Goal: Task Accomplishment & Management: Use online tool/utility

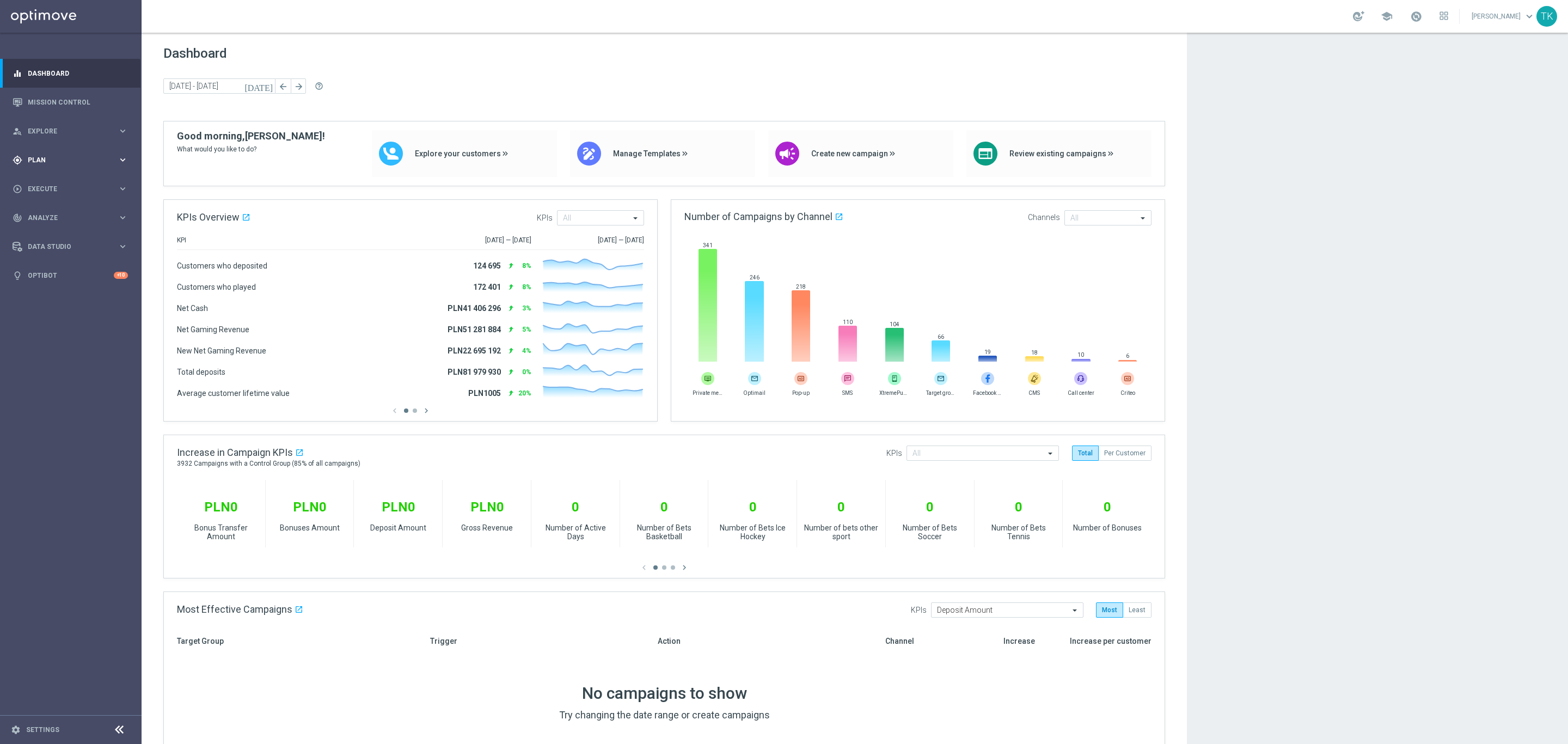
click at [32, 160] on span "Plan" at bounding box center [72, 160] width 89 height 7
click at [42, 218] on span "Templates" at bounding box center [67, 215] width 78 height 7
click at [44, 234] on link "Optimail" at bounding box center [73, 231] width 80 height 9
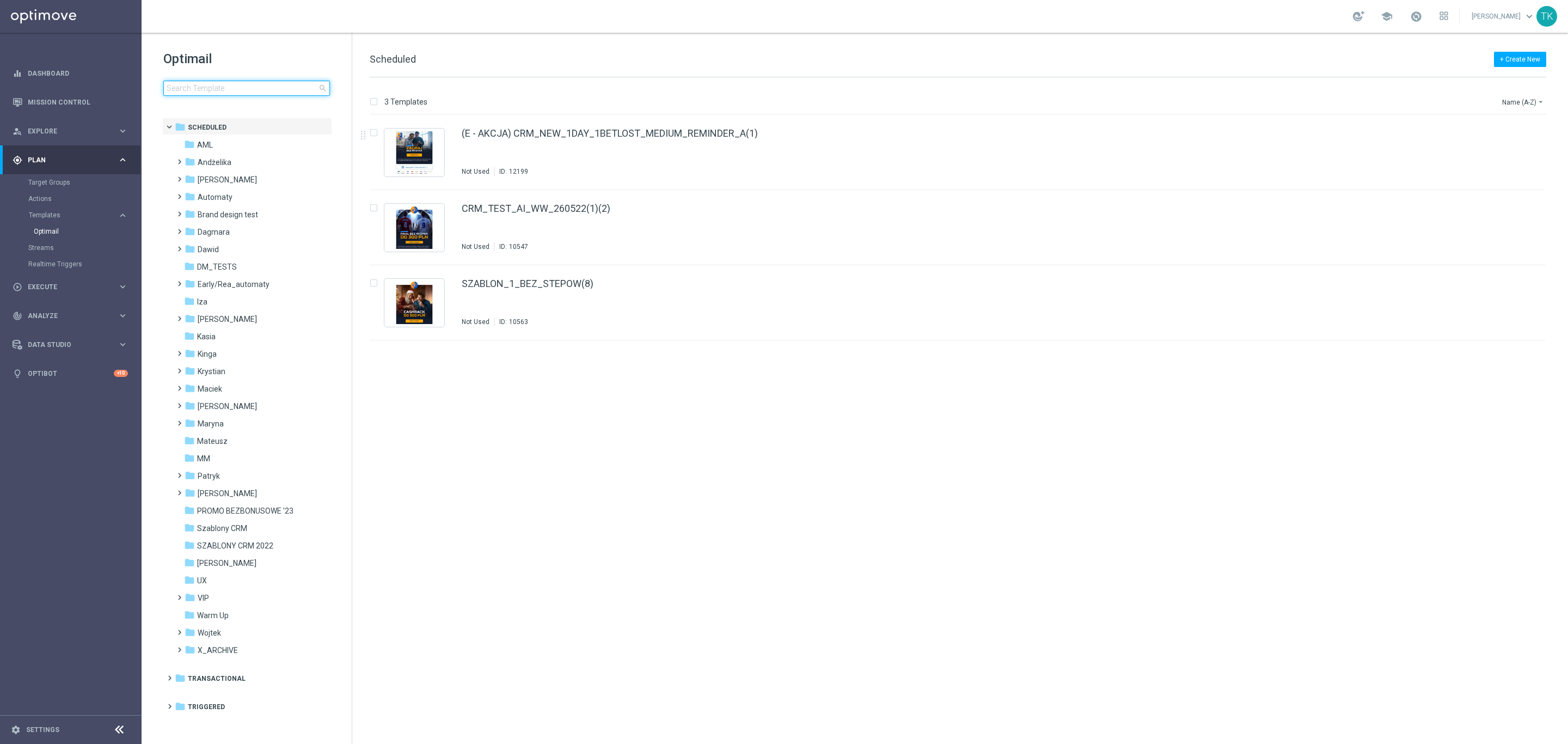
click at [231, 86] on input at bounding box center [247, 88] width 167 height 16
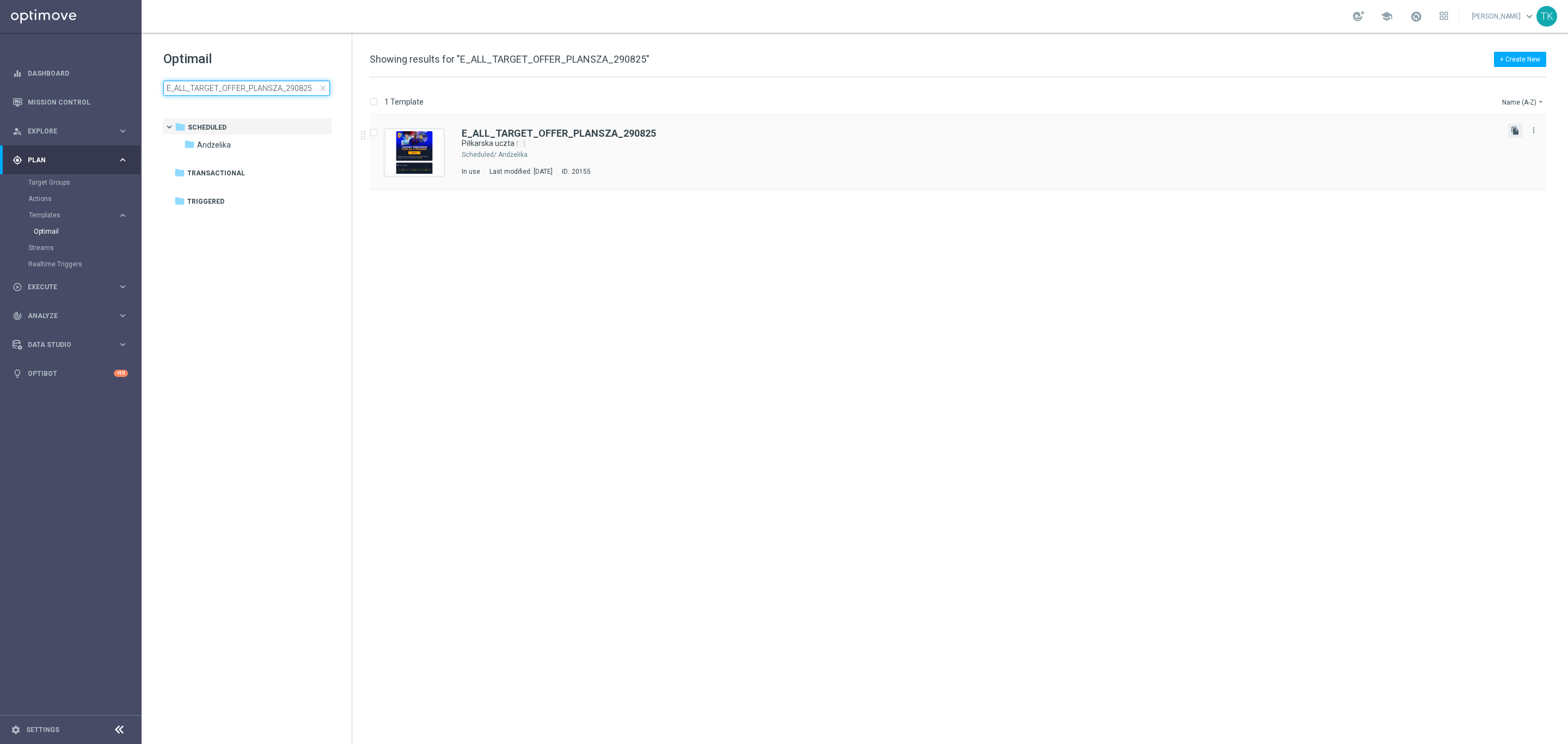
type input "E_ALL_TARGET_OFFER_PLANSZA_290825"
click at [1514, 129] on icon "file_copy" at bounding box center [1515, 131] width 9 height 9
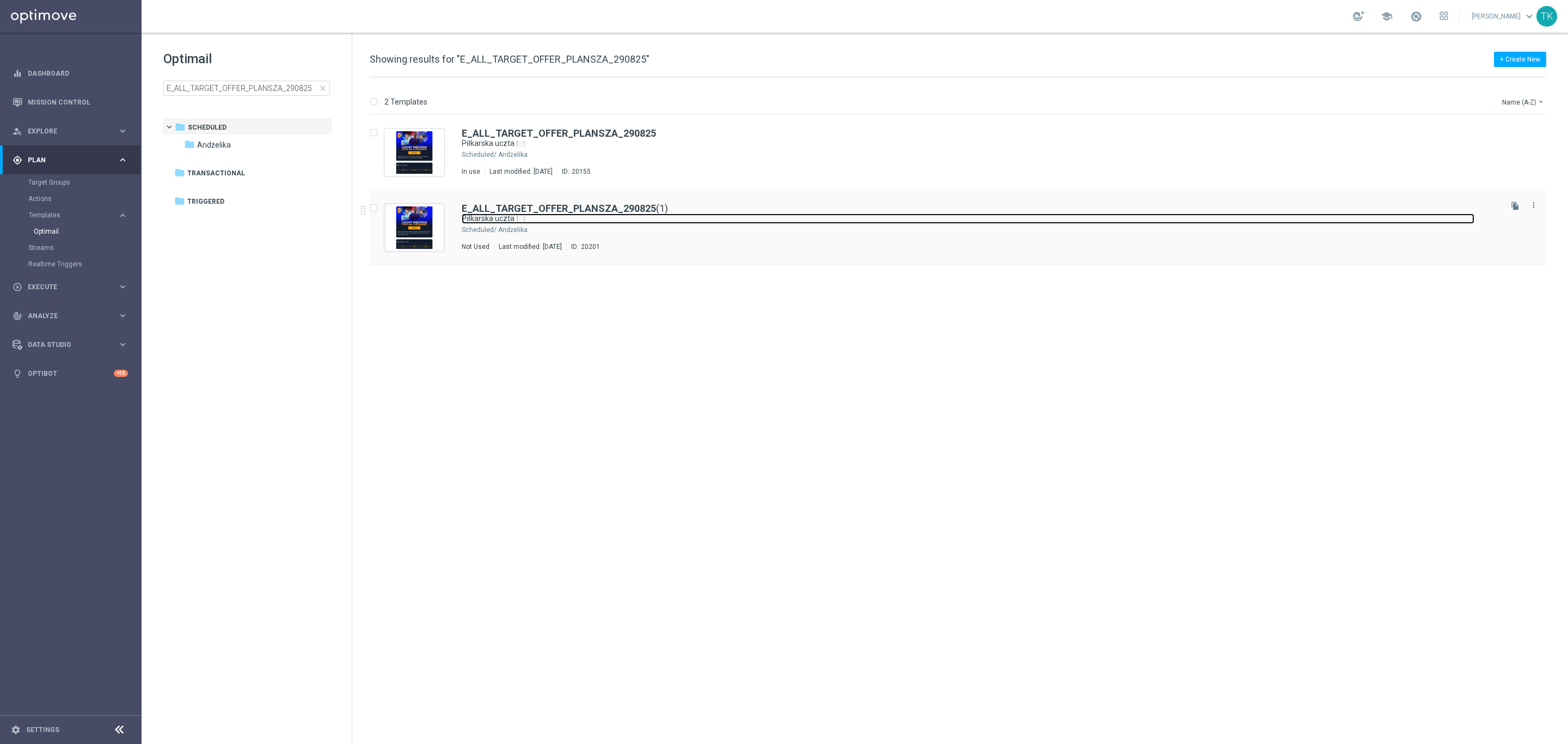
click at [692, 223] on link "Piłkarska uczta 🍽️" at bounding box center [968, 218] width 1013 height 11
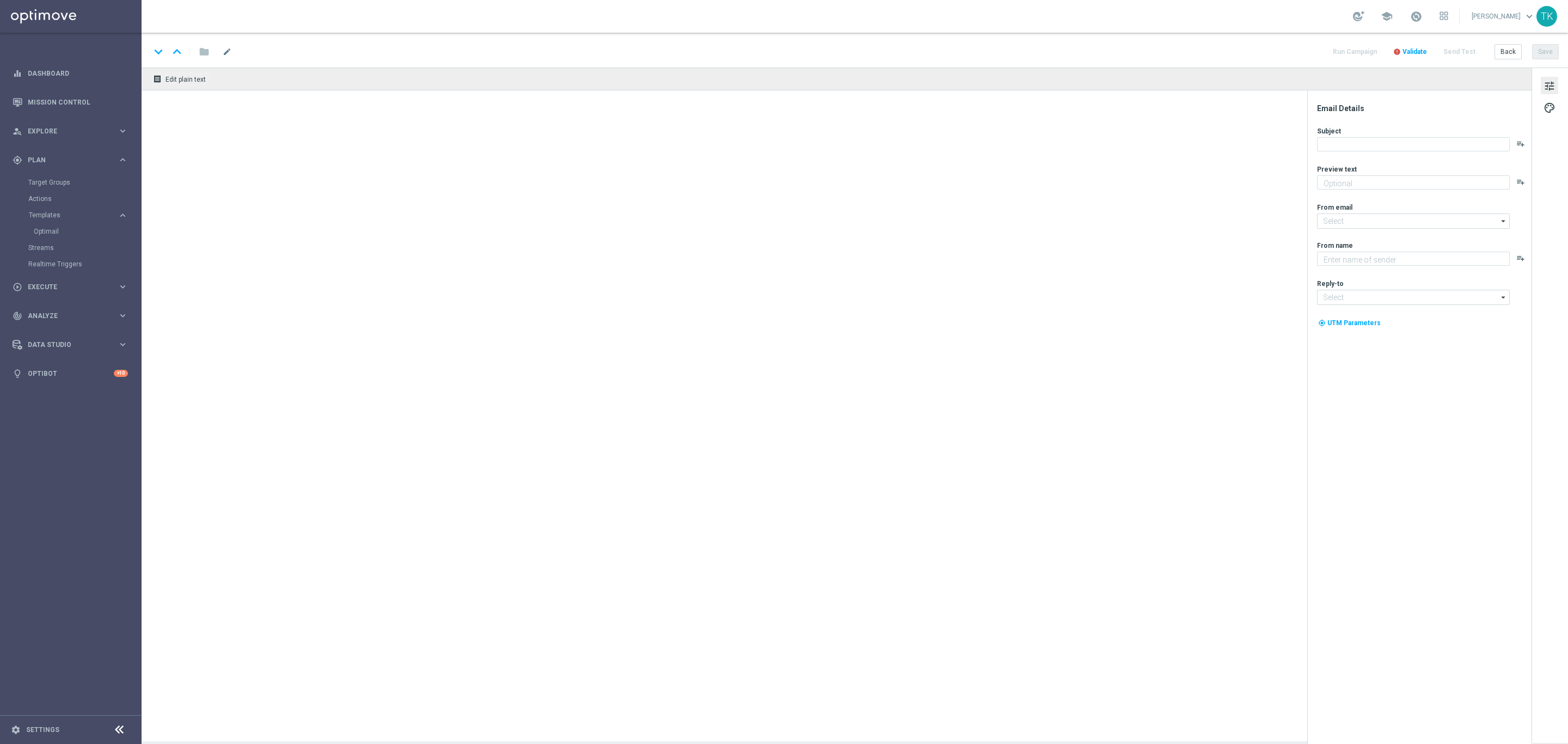
type input "E_ALL_TARGET_OFFER_PLANSZA_290825(1)"
type textarea "Czas zasiąść do kursów 😋"
type input "[EMAIL_ADDRESS][DOMAIN_NAME]"
type textarea "STS"
type input "[EMAIL_ADDRESS][DOMAIN_NAME]"
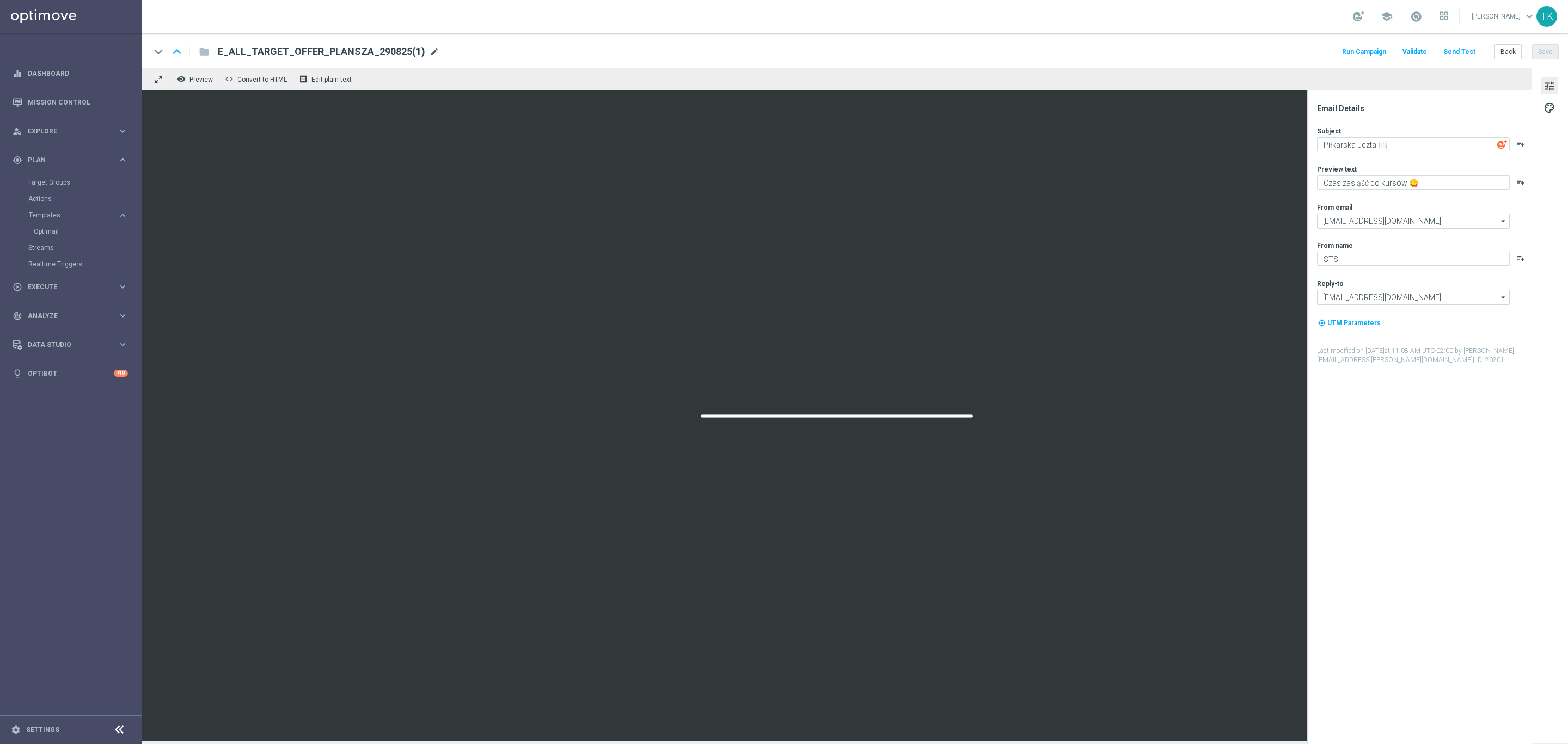
click at [429, 51] on span "mode_edit" at bounding box center [434, 52] width 10 height 10
click at [330, 51] on input "E_ALL_TARGET_OFFER_PLANSZA_290825(1)" at bounding box center [353, 51] width 270 height 14
paste input "OL HOL_020925"
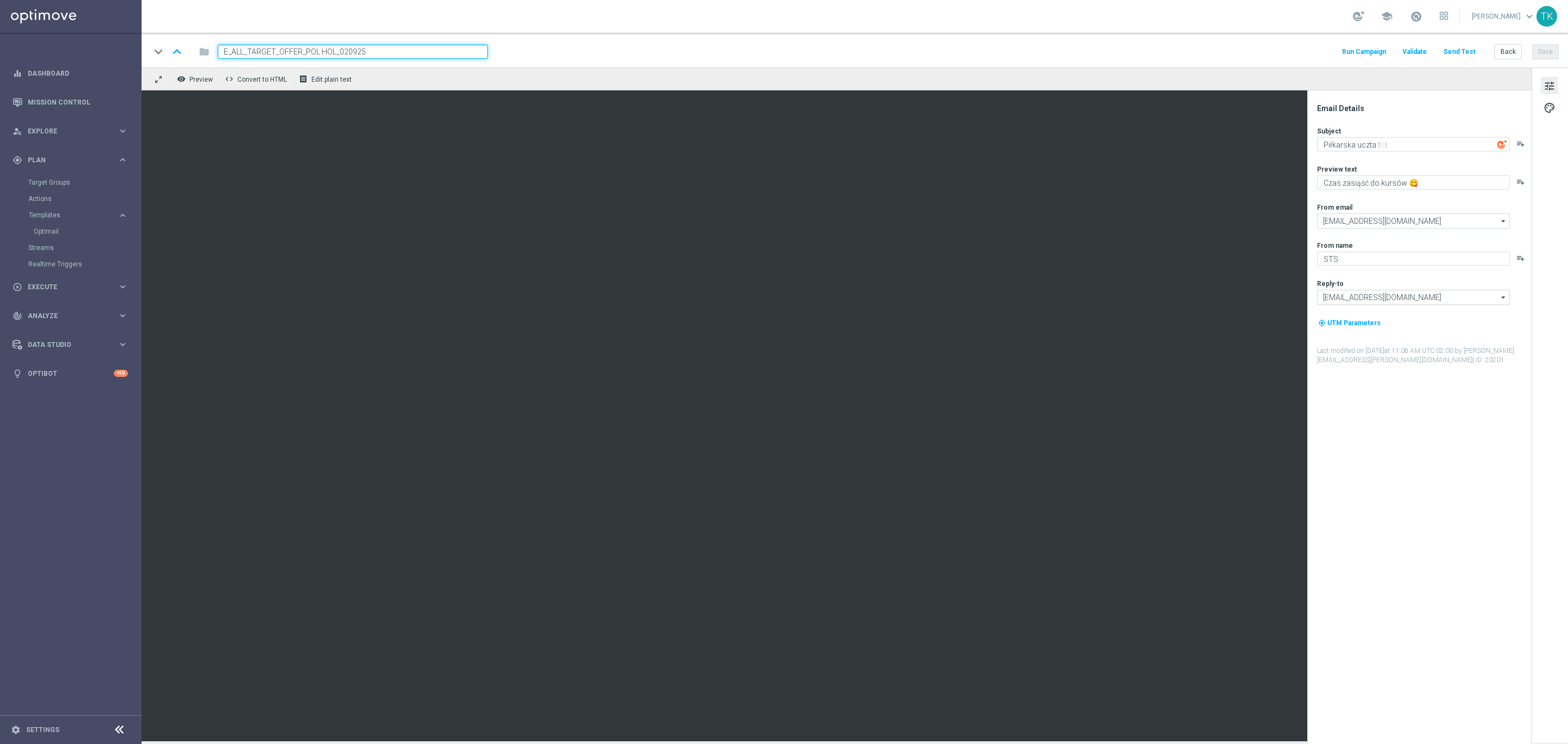
type input "E_ALL_TARGET_OFFER_POL HOL_020925"
click at [558, 54] on div "keyboard_arrow_down keyboard_arrow_up folder E_ALL_TARGET_OFFER_POL HOL_020925 …" at bounding box center [855, 51] width 1409 height 14
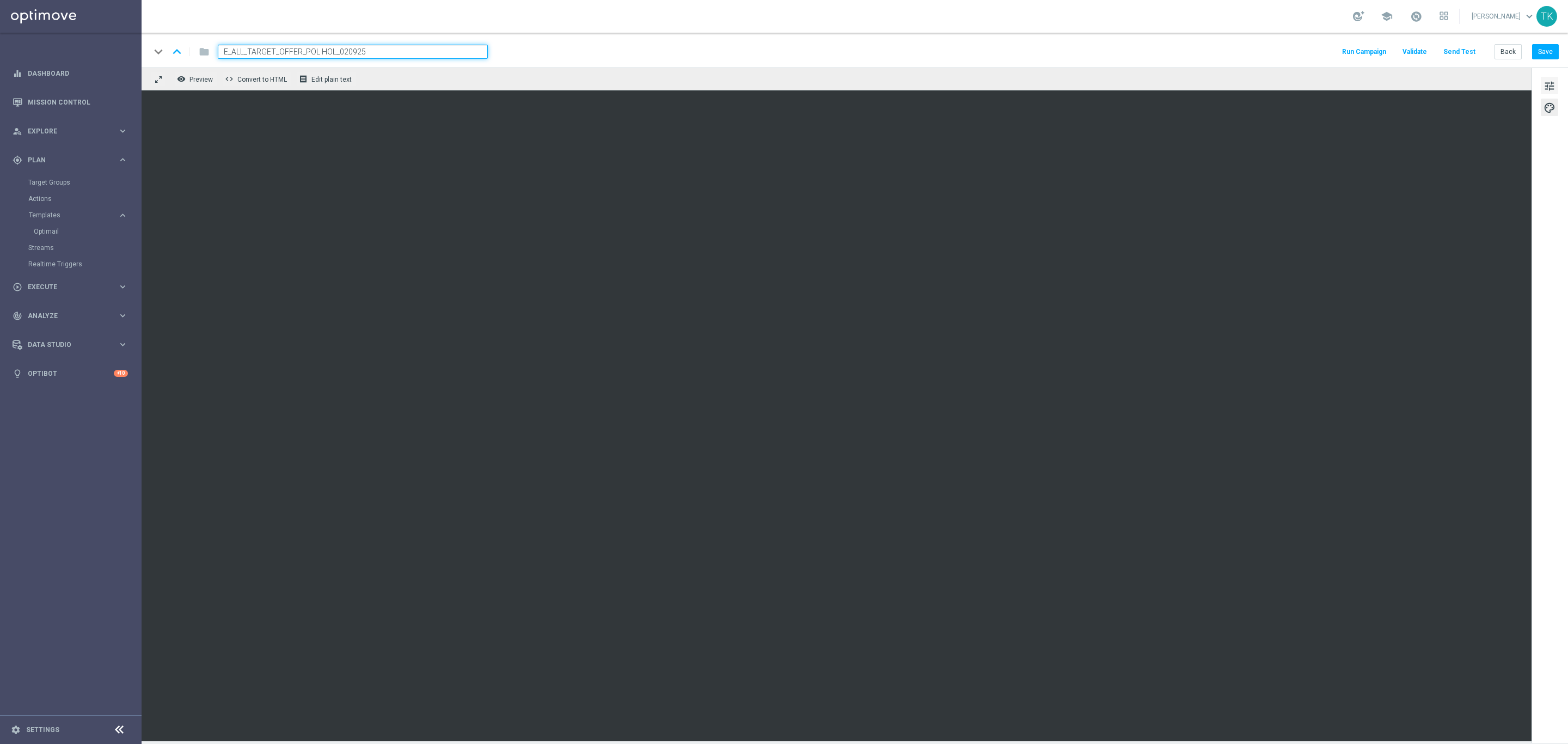
click at [1547, 87] on span "tune" at bounding box center [1550, 86] width 12 height 14
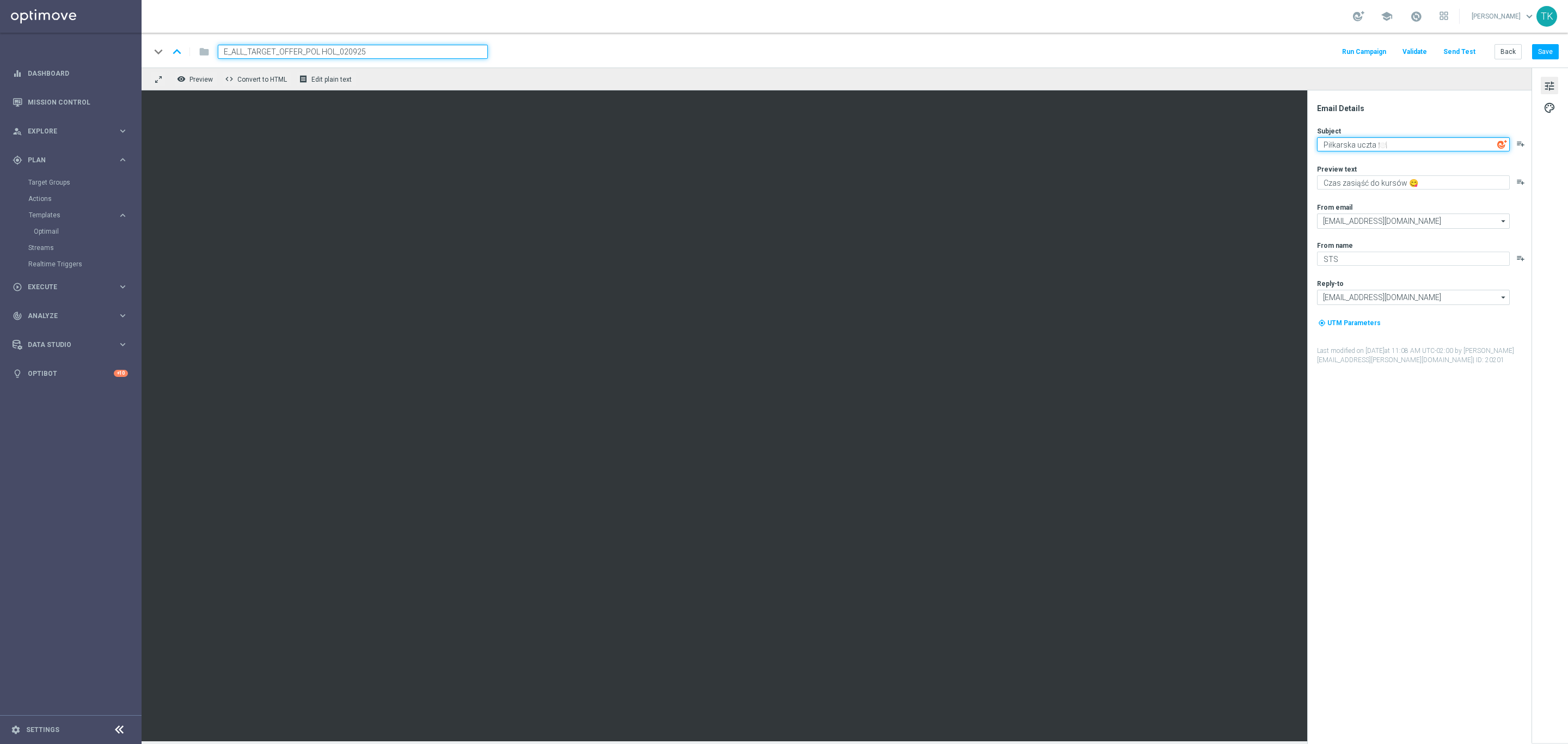
click at [1338, 143] on textarea "Piłkarska uczta 🍽️" at bounding box center [1414, 144] width 193 height 14
paste textarea "Kwalifikacje do MŚ 🤩"
type textarea "Kwalifikacje do MŚ 🤩"
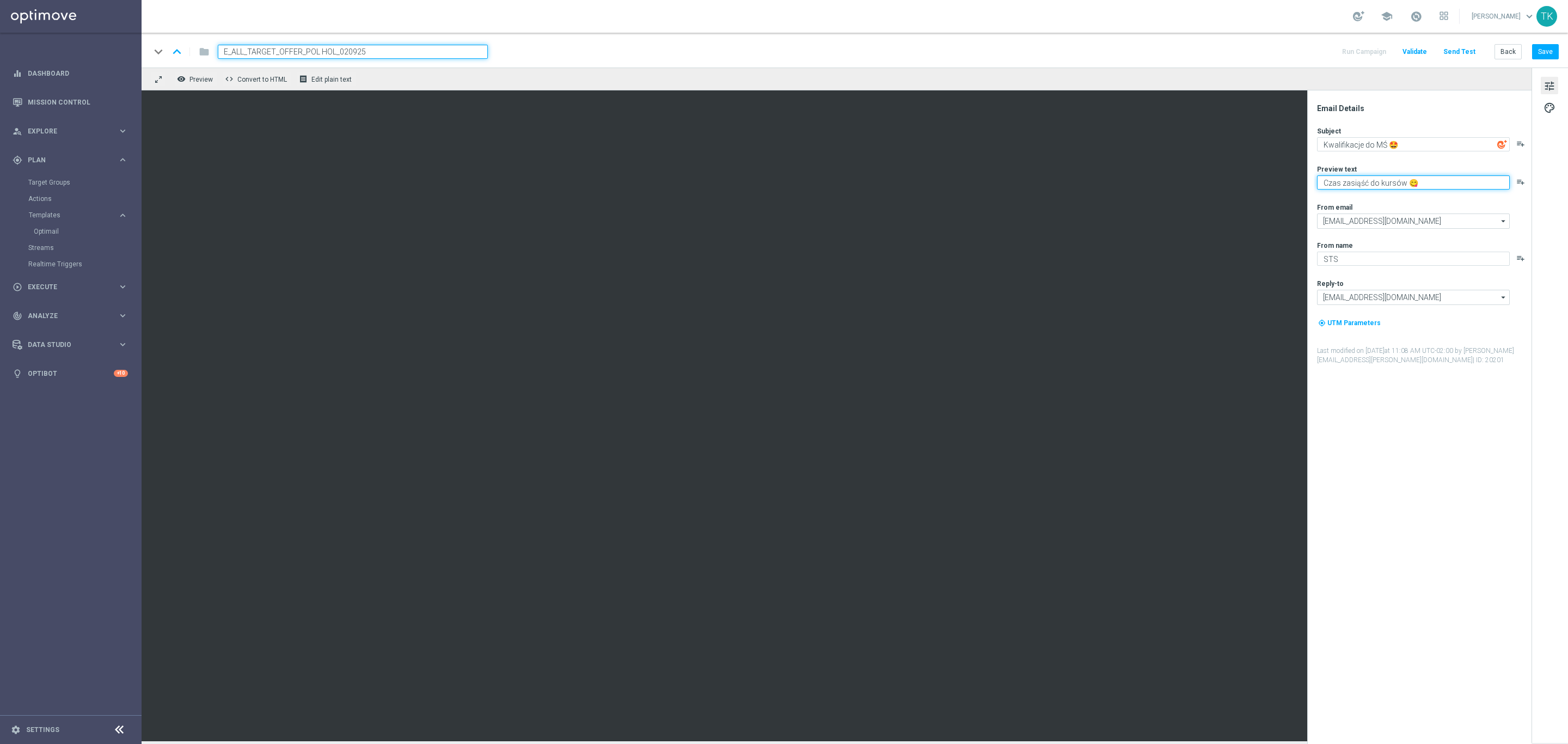
click at [1329, 182] on textarea "Czas zasiąść do kursów 😋" at bounding box center [1414, 182] width 193 height 14
paste textarea "Nasza reprezentacja powalczy z Holandią 💪"
type textarea "Nasza reprezentacja powalczy z Holandią 💪"
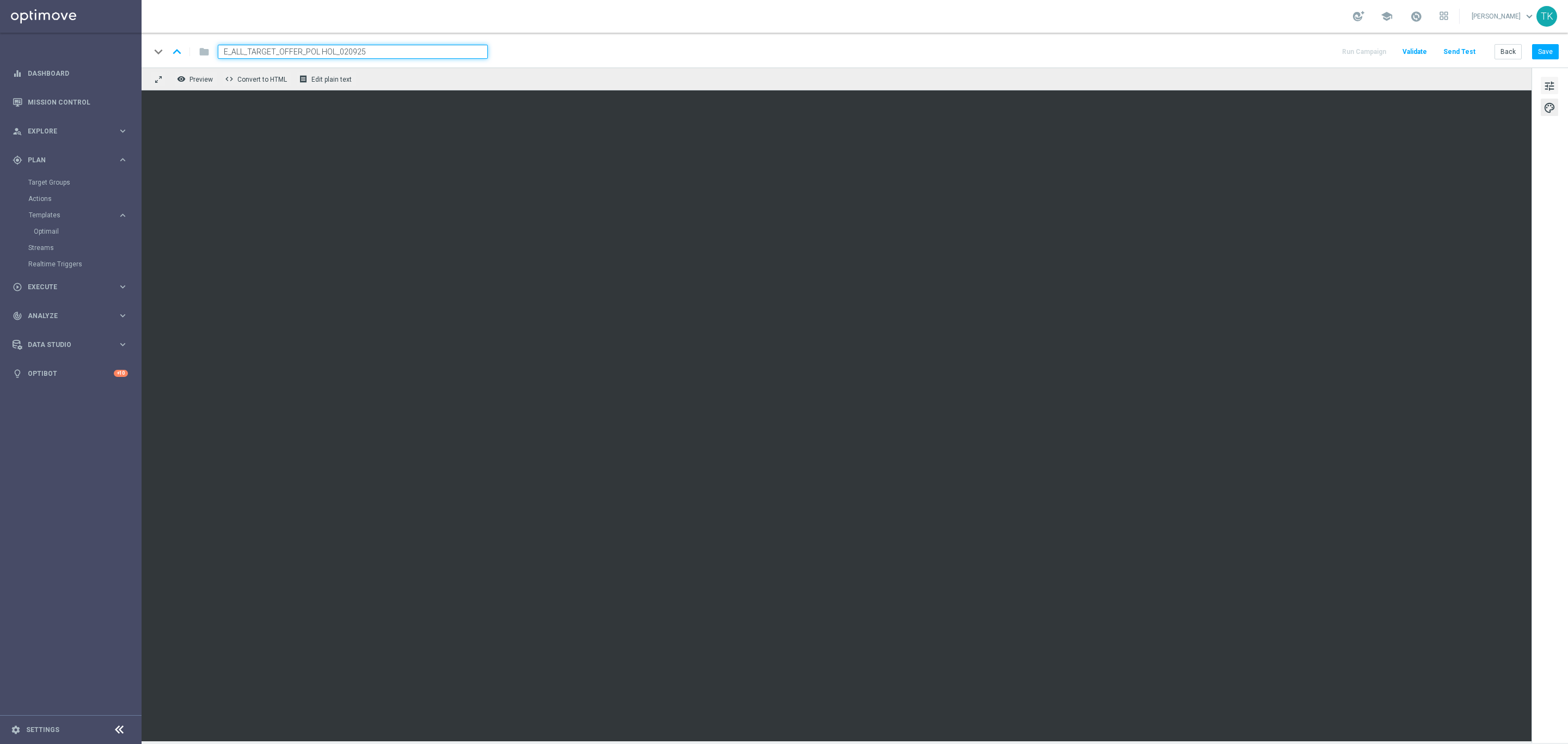
click at [1544, 87] on span "tune" at bounding box center [1550, 86] width 12 height 14
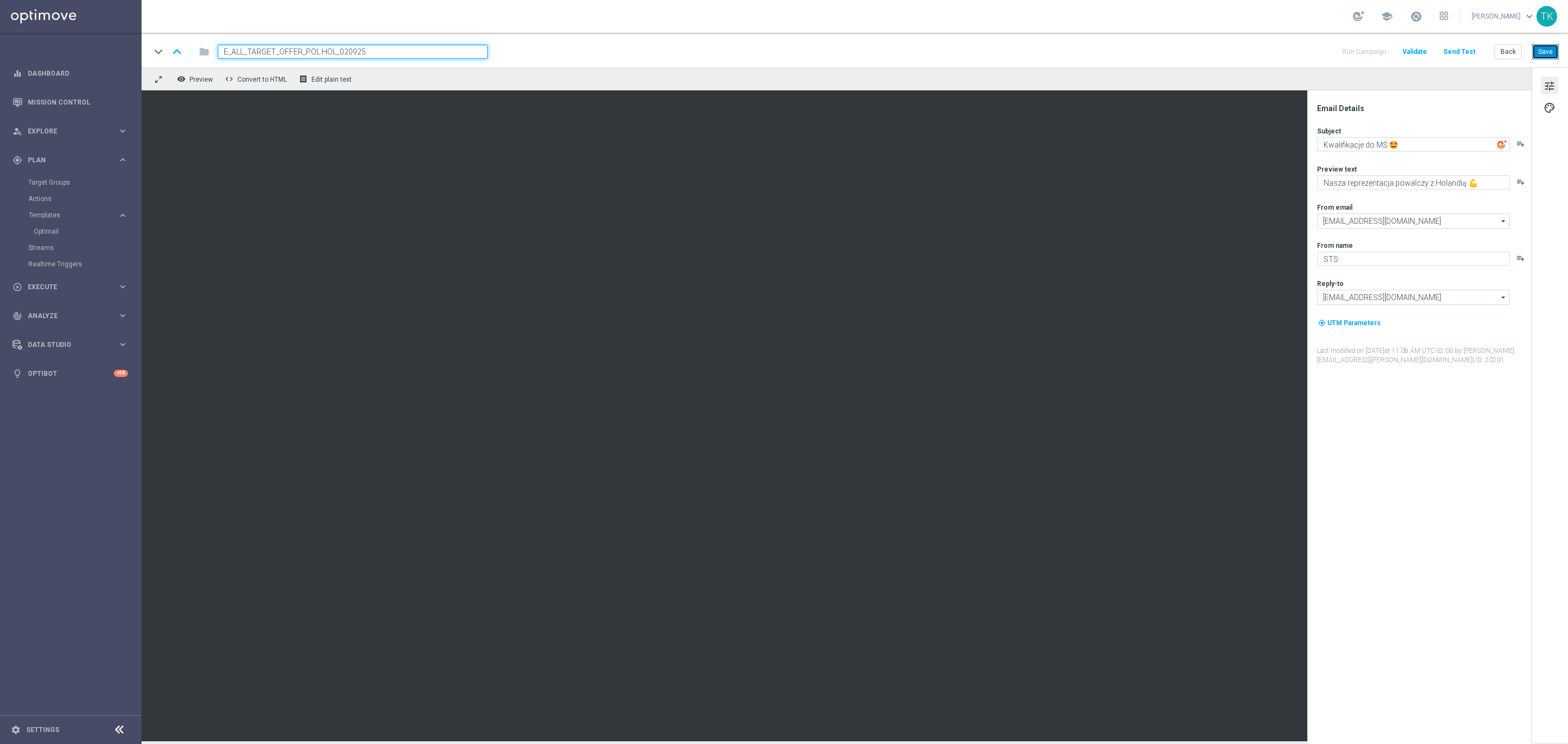
click at [1544, 51] on button "Save" at bounding box center [1545, 52] width 27 height 16
click at [530, 47] on div "keyboard_arrow_down keyboard_arrow_up folder E_ALL_TARGET_OFFER_POL HOL_020925 …" at bounding box center [855, 51] width 1409 height 14
click at [1542, 51] on button "Save" at bounding box center [1545, 52] width 27 height 16
click at [1547, 48] on button "Save" at bounding box center [1545, 52] width 27 height 16
click at [1540, 46] on button "Save" at bounding box center [1545, 52] width 27 height 16
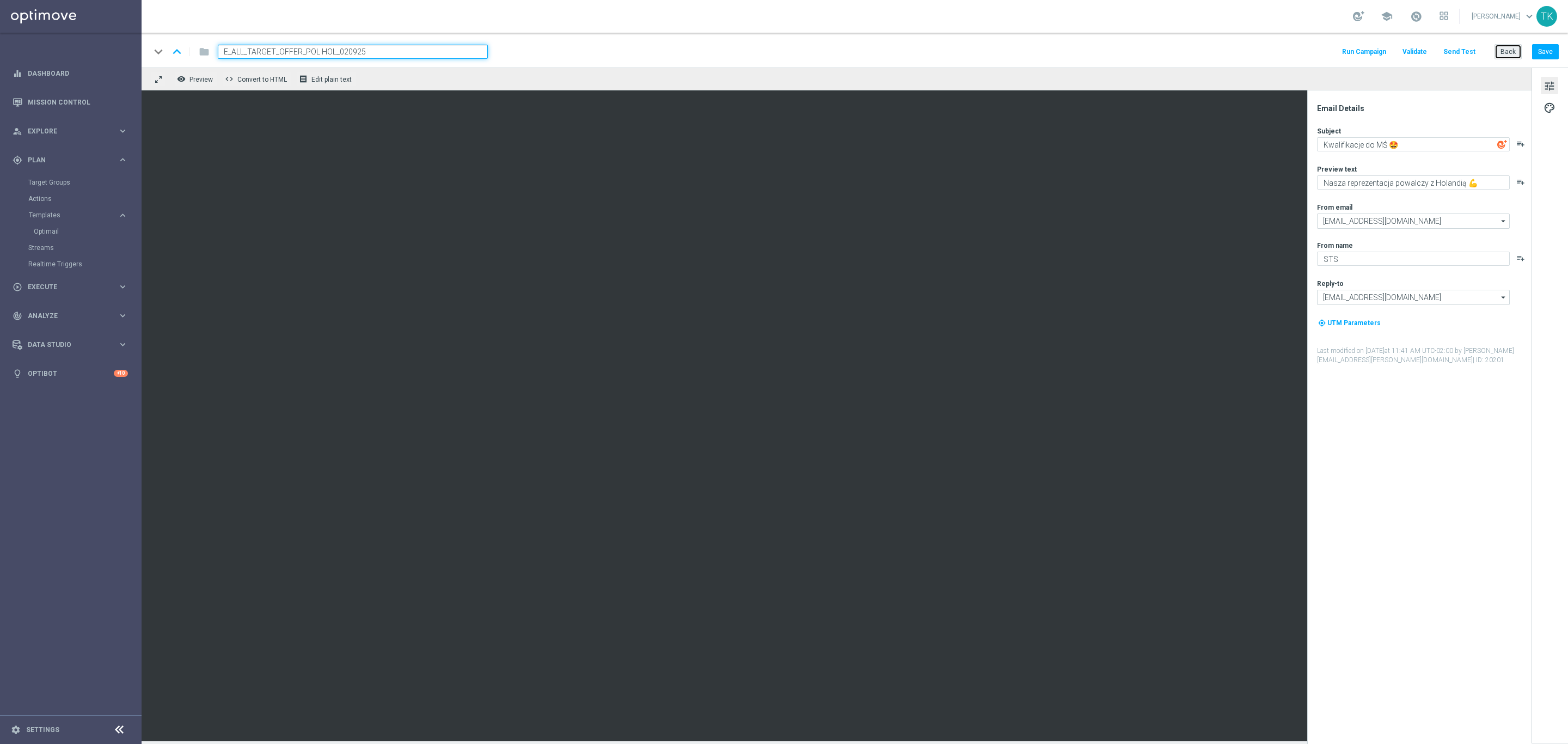
click at [1504, 52] on button "Back" at bounding box center [1509, 52] width 28 height 16
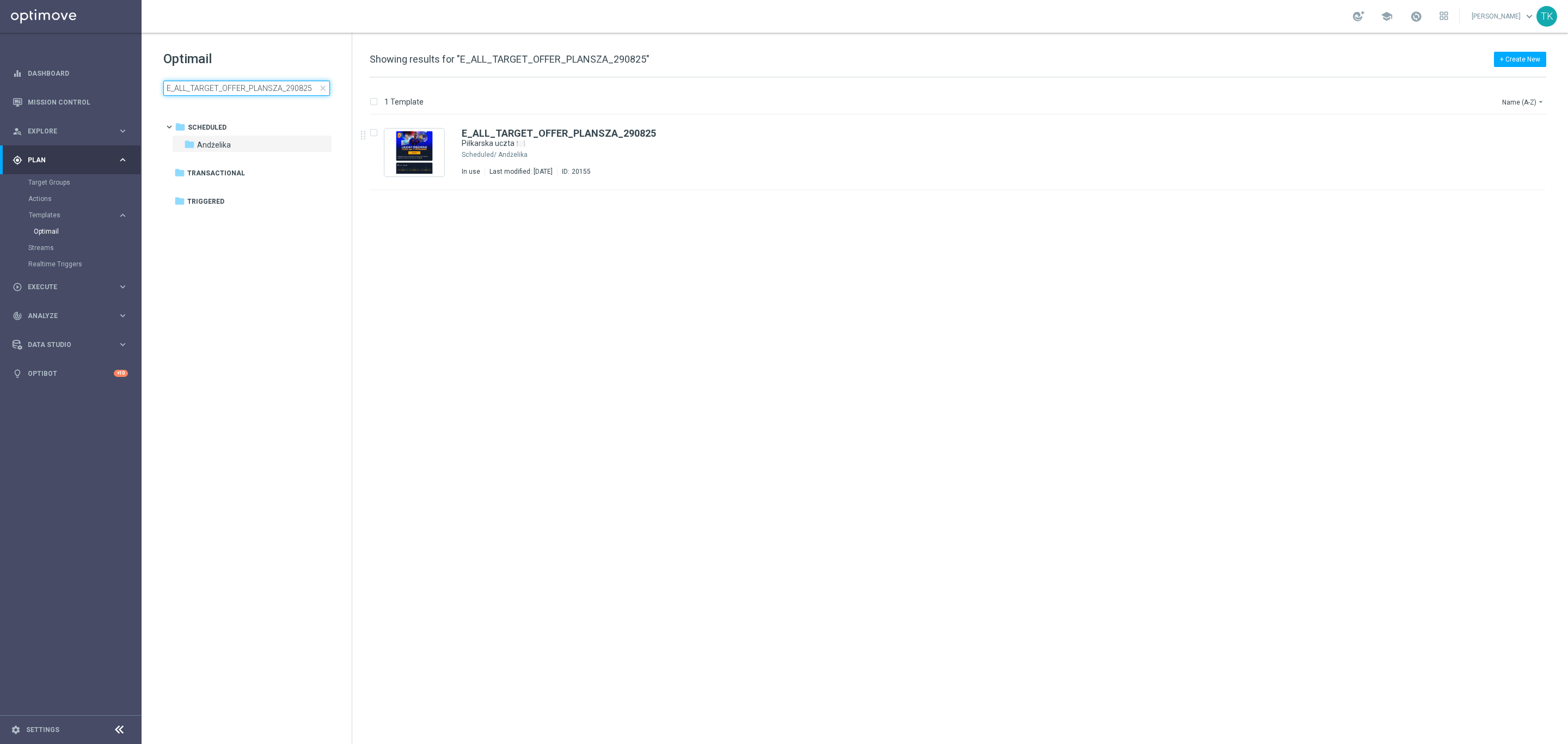
click at [201, 95] on input "E_ALL_TARGET_OFFER_PLANSZA_290825" at bounding box center [247, 88] width 167 height 16
type input "E_ALL_TARGET_OFFER_POL HOL_020925"
click at [626, 151] on div "Andżelika" at bounding box center [998, 154] width 1001 height 9
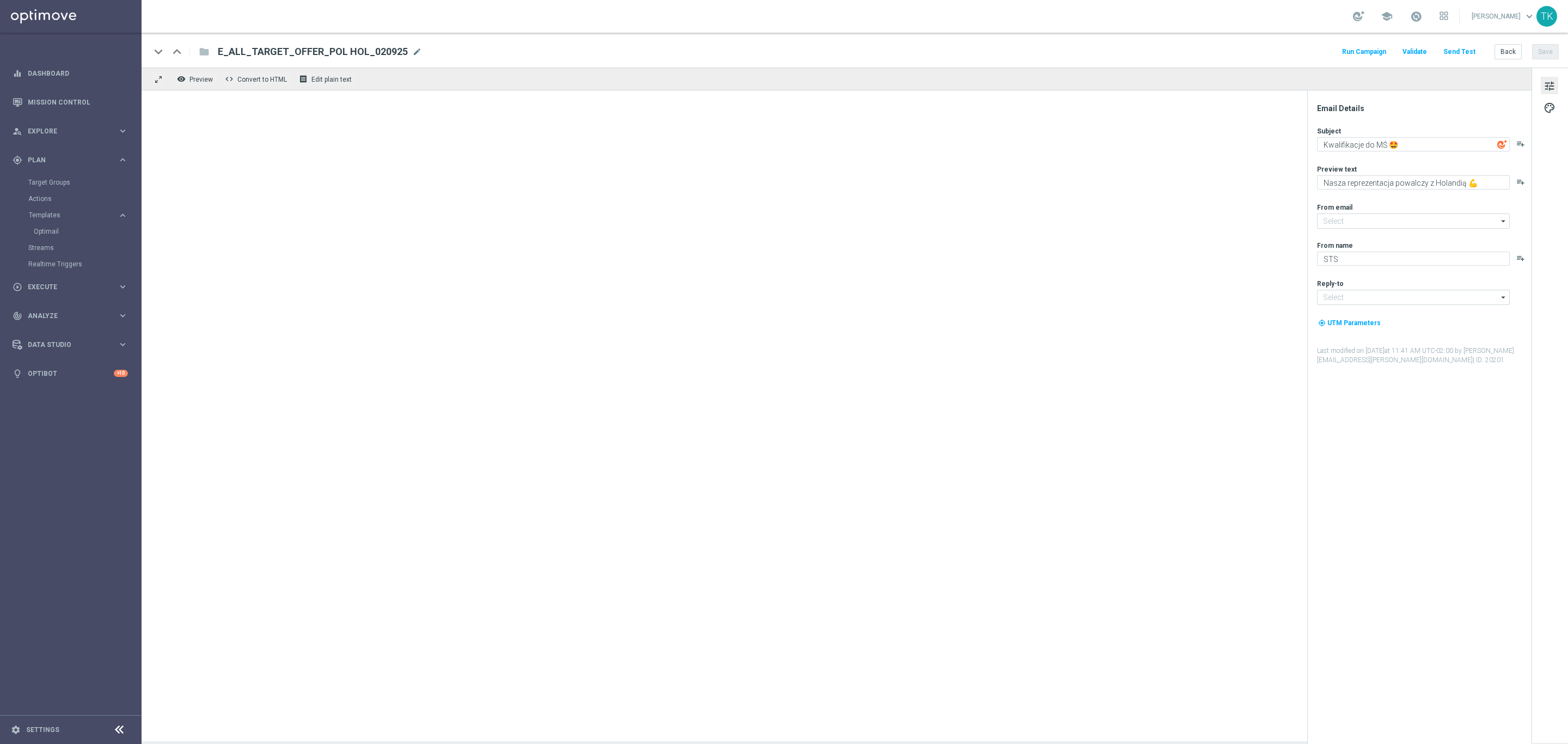
type input "[EMAIL_ADDRESS][DOMAIN_NAME]"
